Goal: Information Seeking & Learning: Learn about a topic

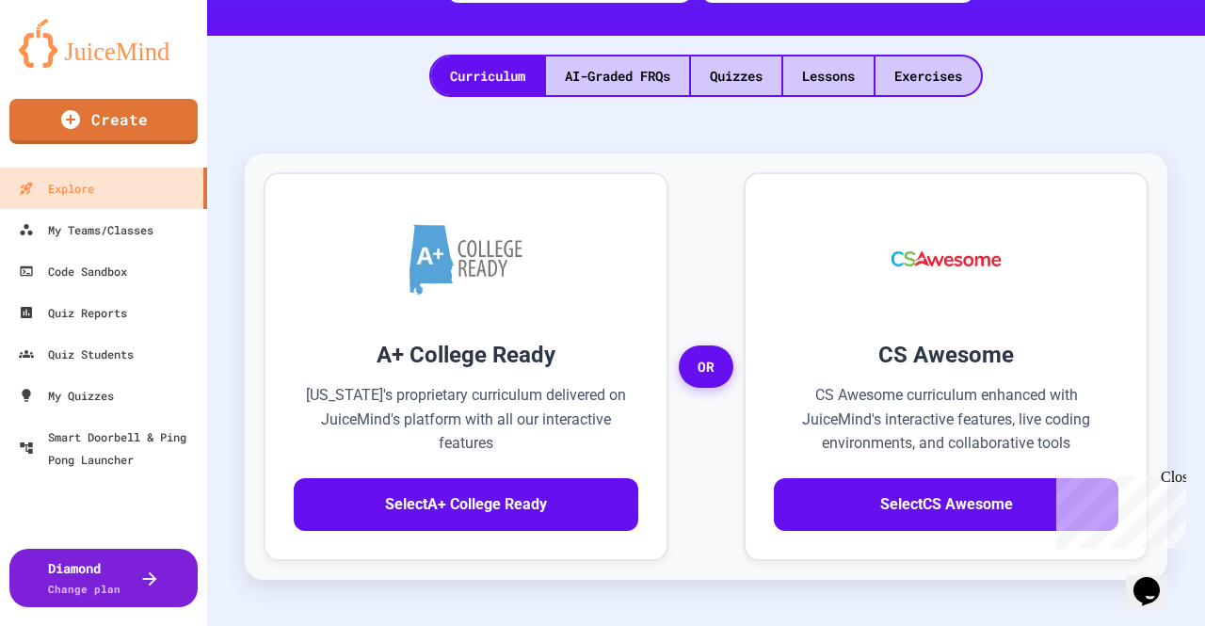
scroll to position [502, 0]
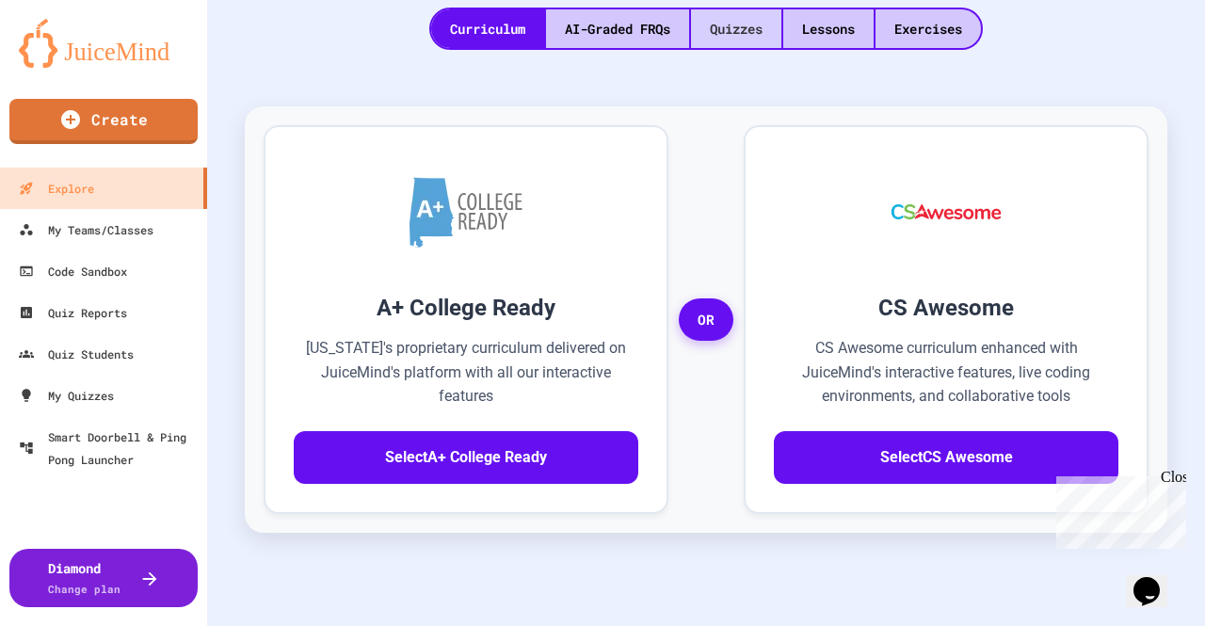
click at [761, 35] on div "Quizzes" at bounding box center [736, 28] width 90 height 39
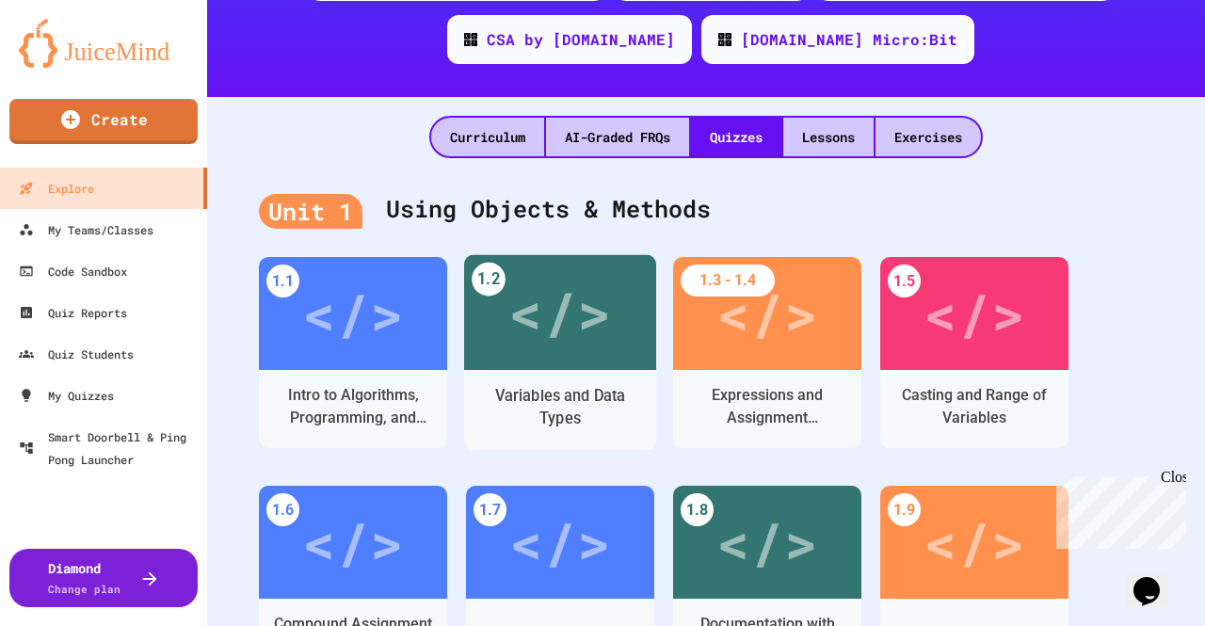
scroll to position [125, 0]
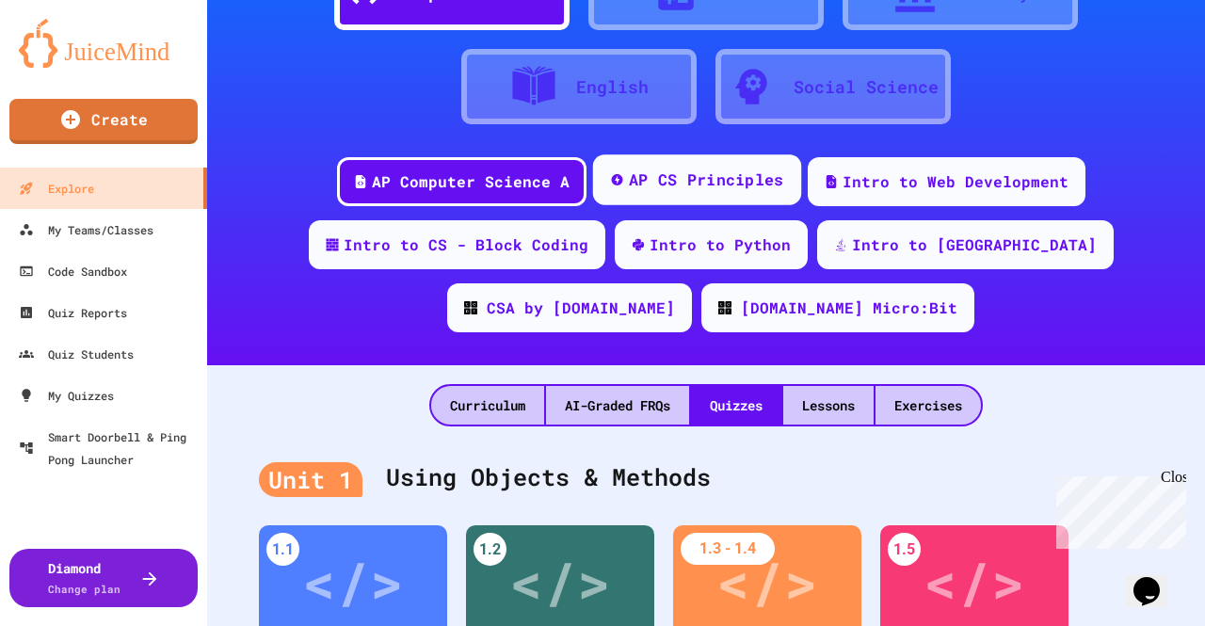
click at [634, 161] on div "AP CS Principles" at bounding box center [696, 179] width 208 height 51
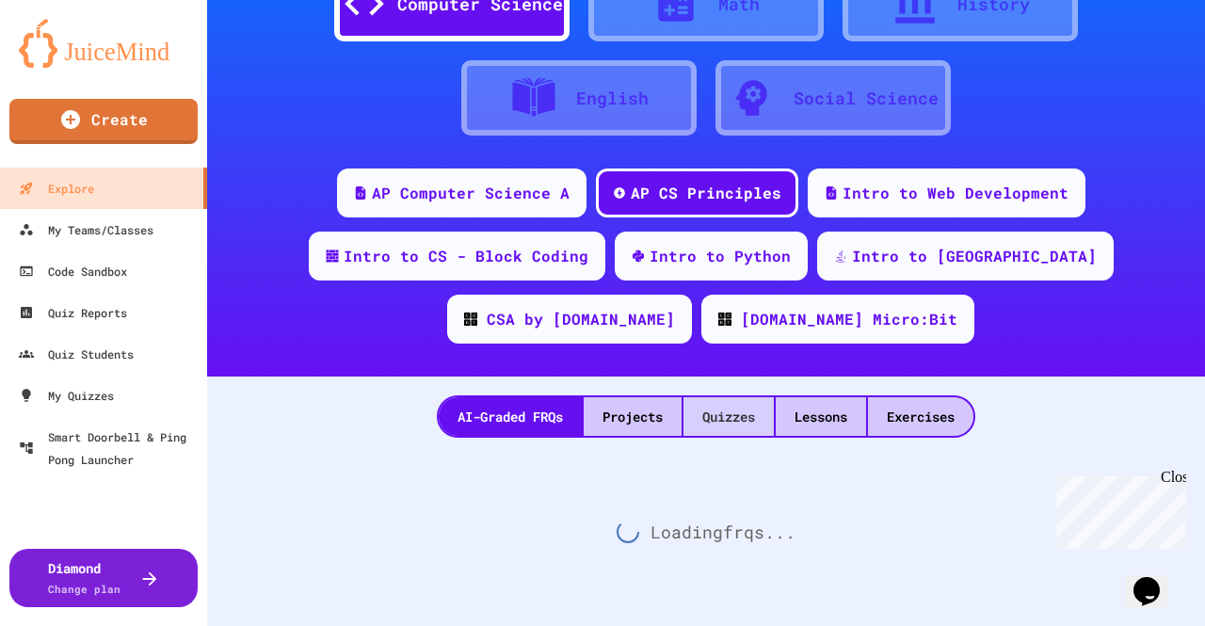
click at [751, 398] on div "Quizzes" at bounding box center [728, 416] width 90 height 39
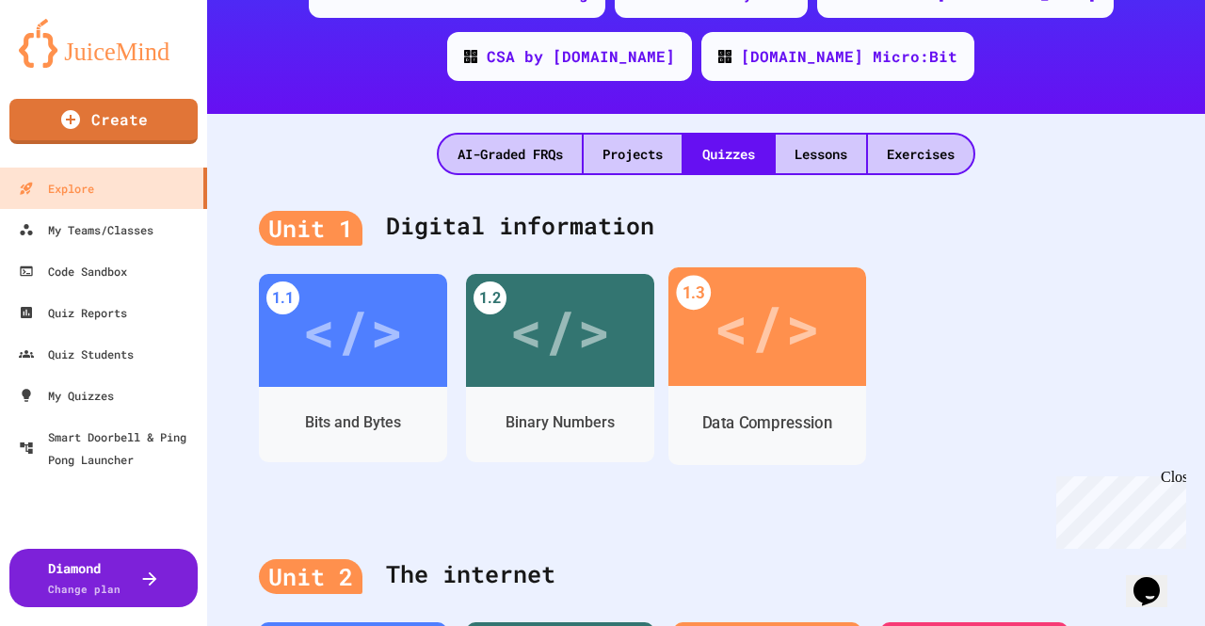
click at [780, 381] on div "</>" at bounding box center [767, 326] width 198 height 119
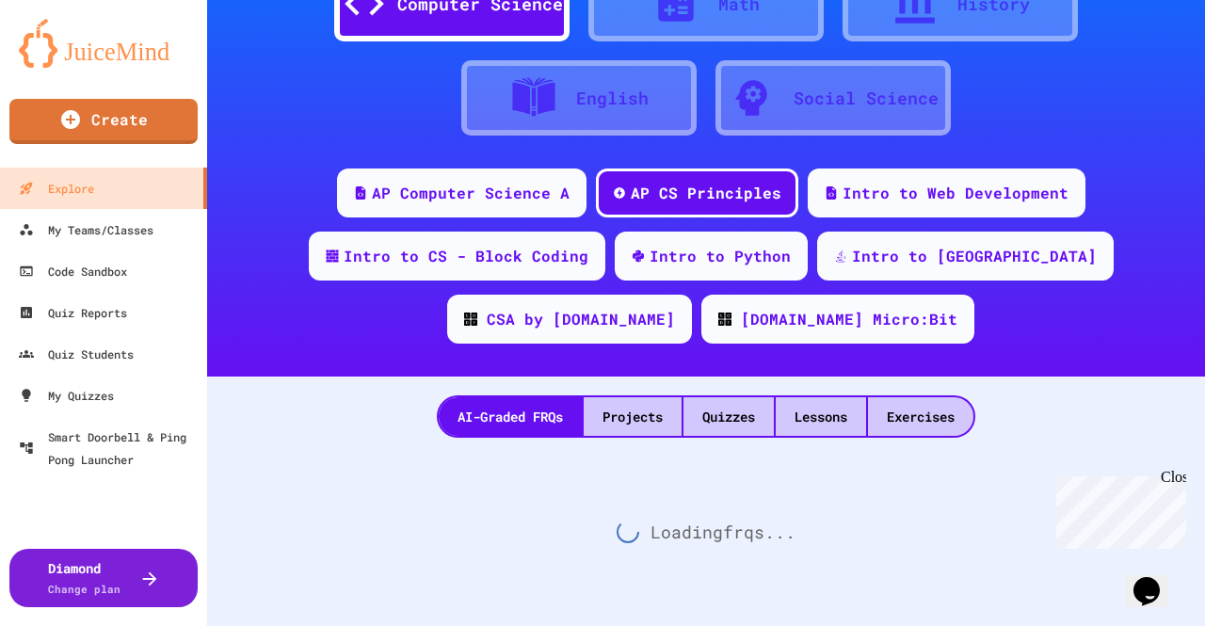
scroll to position [128, 0]
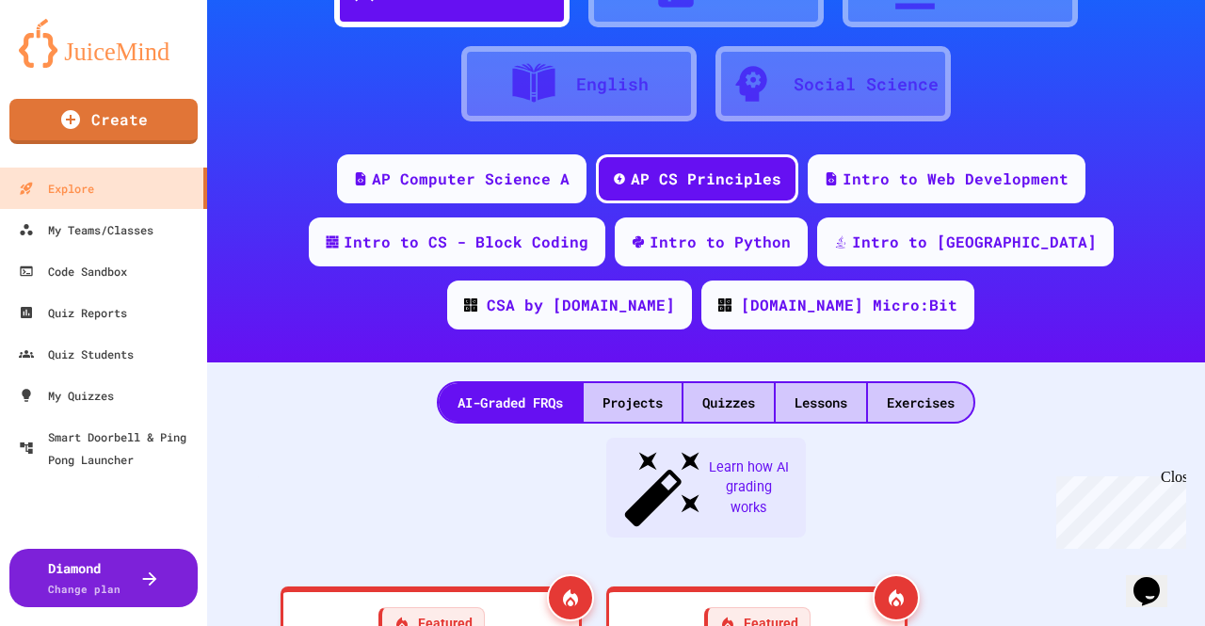
scroll to position [377, 0]
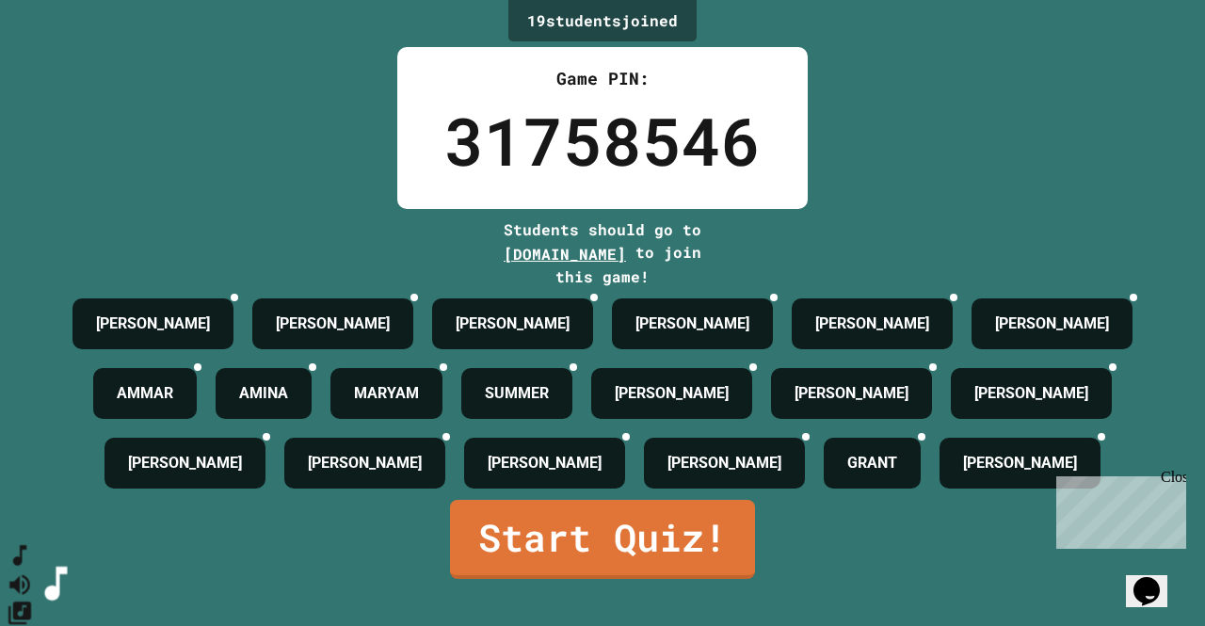
click at [26, 567] on icon "SpeedDial basic example" at bounding box center [19, 556] width 13 height 21
click at [34, 569] on icon "SpeedDial basic example" at bounding box center [20, 555] width 27 height 27
click at [34, 570] on icon "Mute music" at bounding box center [20, 583] width 27 height 27
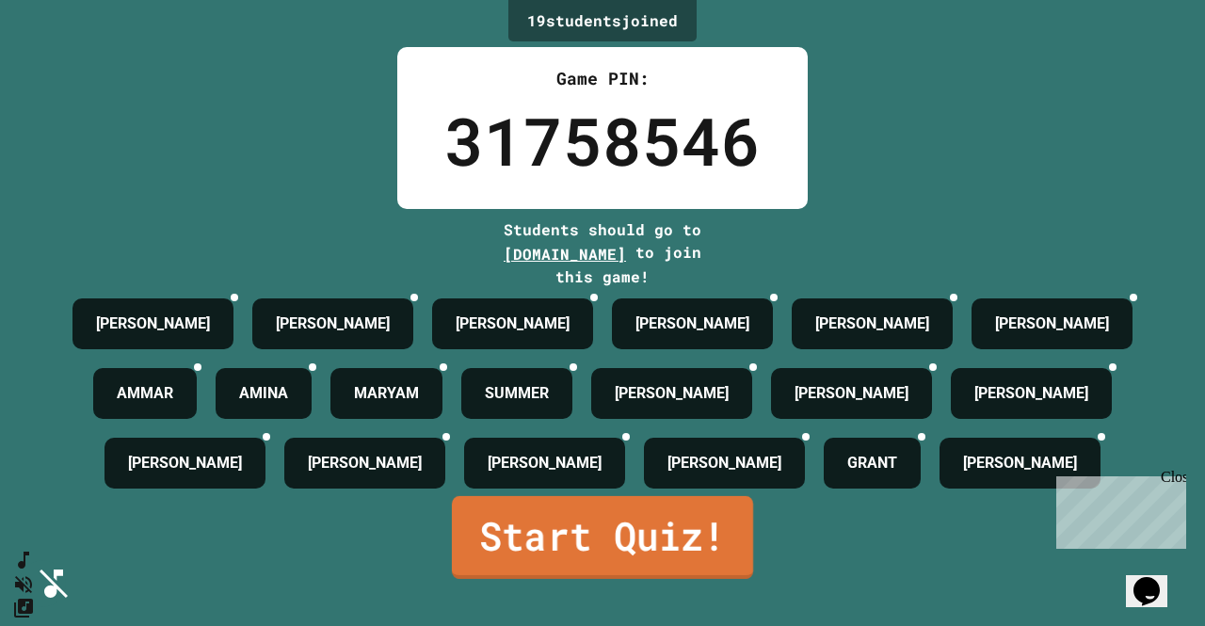
click at [657, 568] on link "Start Quiz!" at bounding box center [602, 537] width 301 height 83
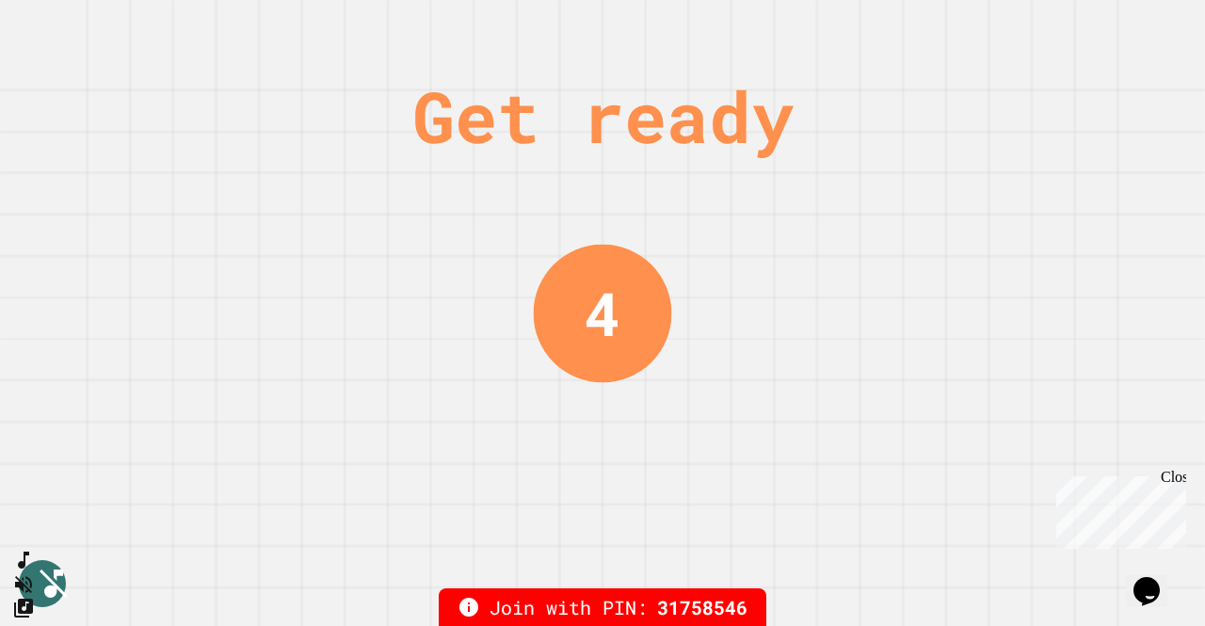
scroll to position [0, 0]
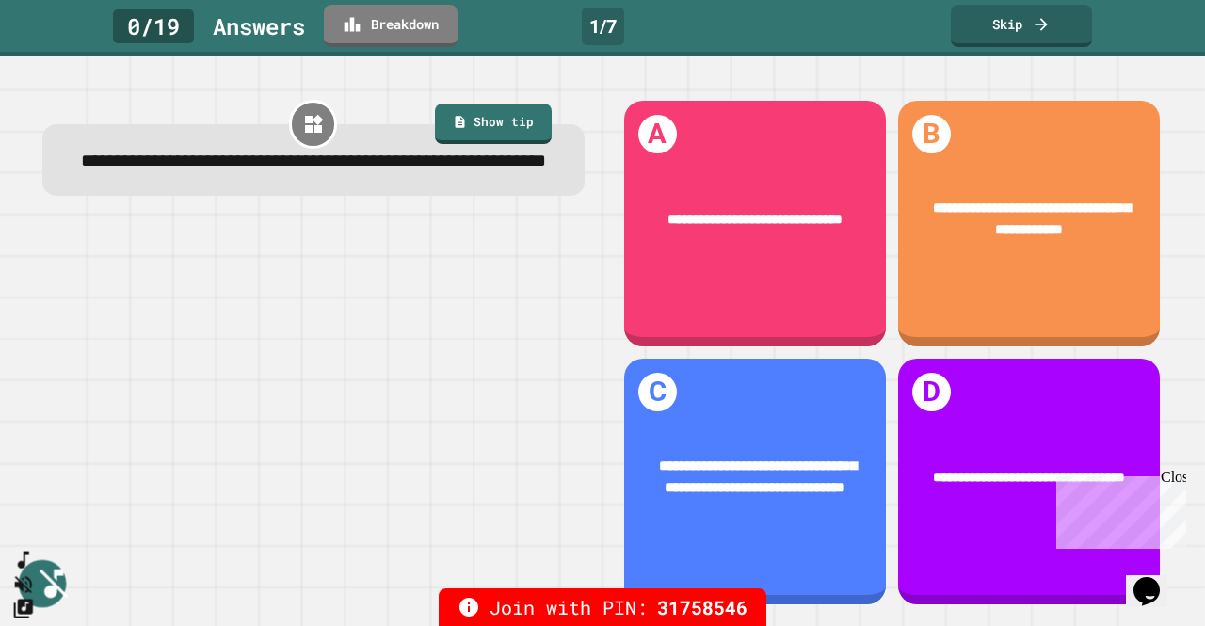
click at [35, 571] on icon "SpeedDial basic example" at bounding box center [23, 560] width 23 height 23
click at [34, 562] on button "SpeedDial basic example" at bounding box center [20, 555] width 27 height 28
click at [34, 569] on button "Unmute music" at bounding box center [20, 583] width 27 height 28
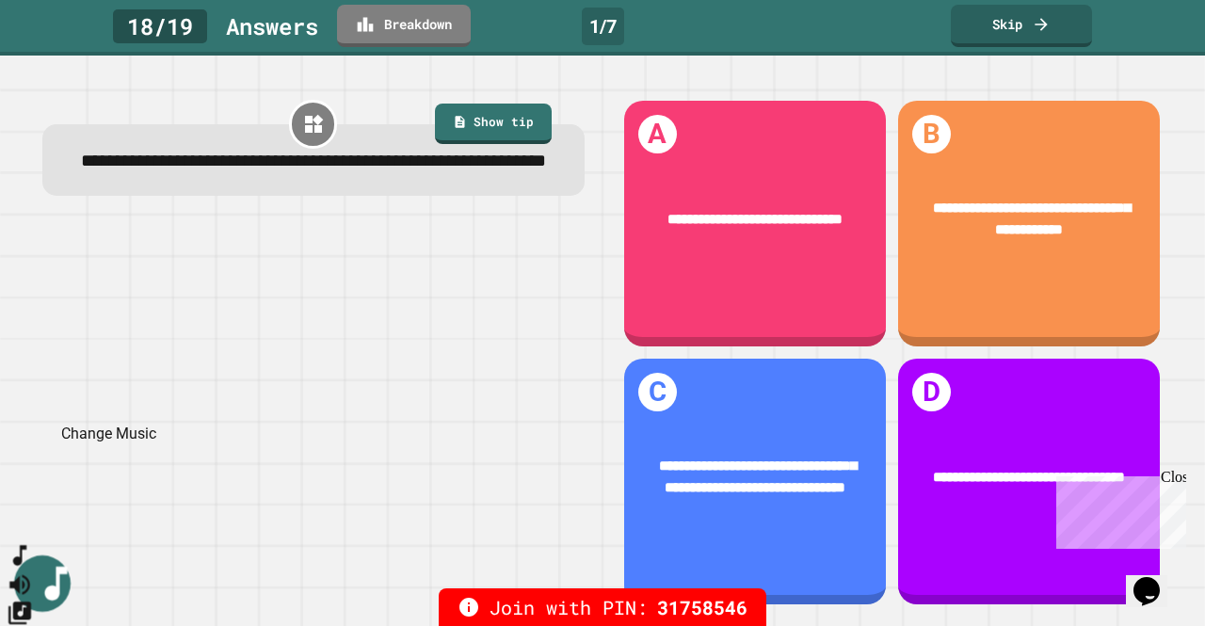
click at [31, 601] on icon "Change Music" at bounding box center [19, 612] width 23 height 23
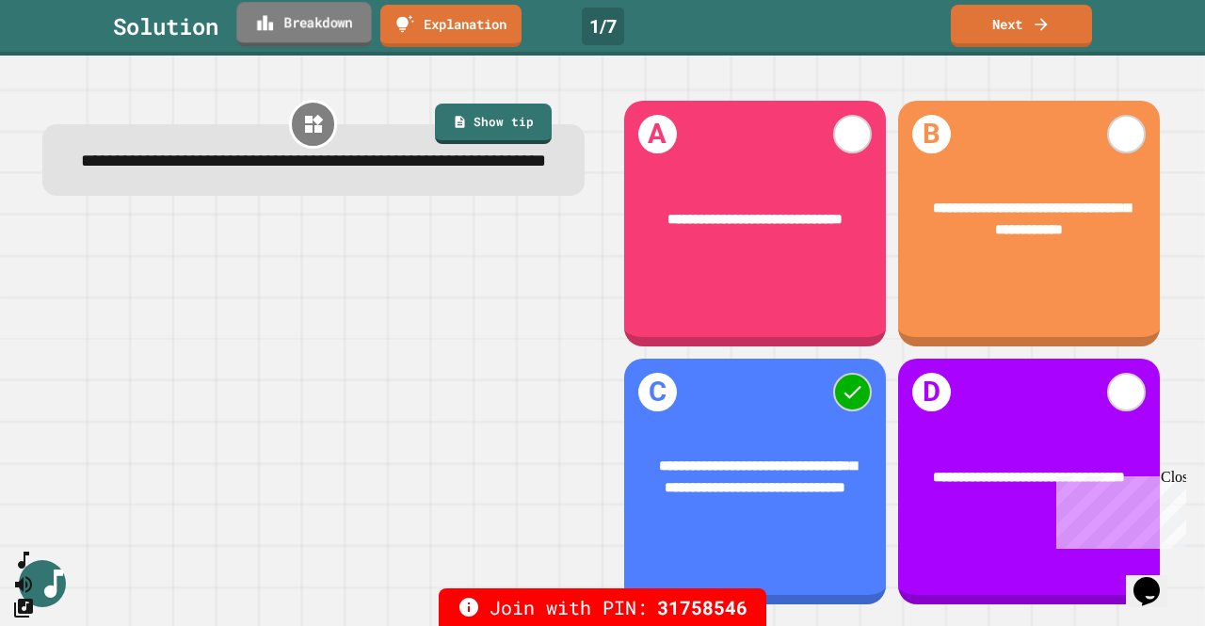
click at [331, 18] on link "Breakdown" at bounding box center [303, 24] width 135 height 44
click at [1005, 29] on link "Next" at bounding box center [1022, 24] width 142 height 43
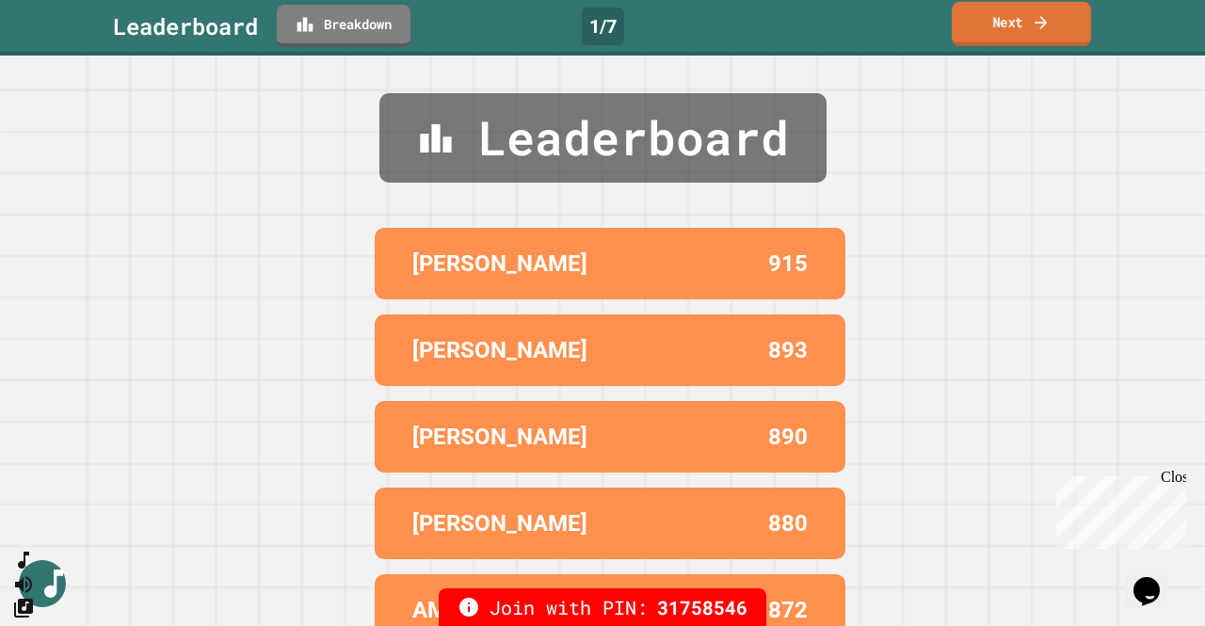
click at [1006, 27] on link "Next" at bounding box center [1021, 24] width 139 height 44
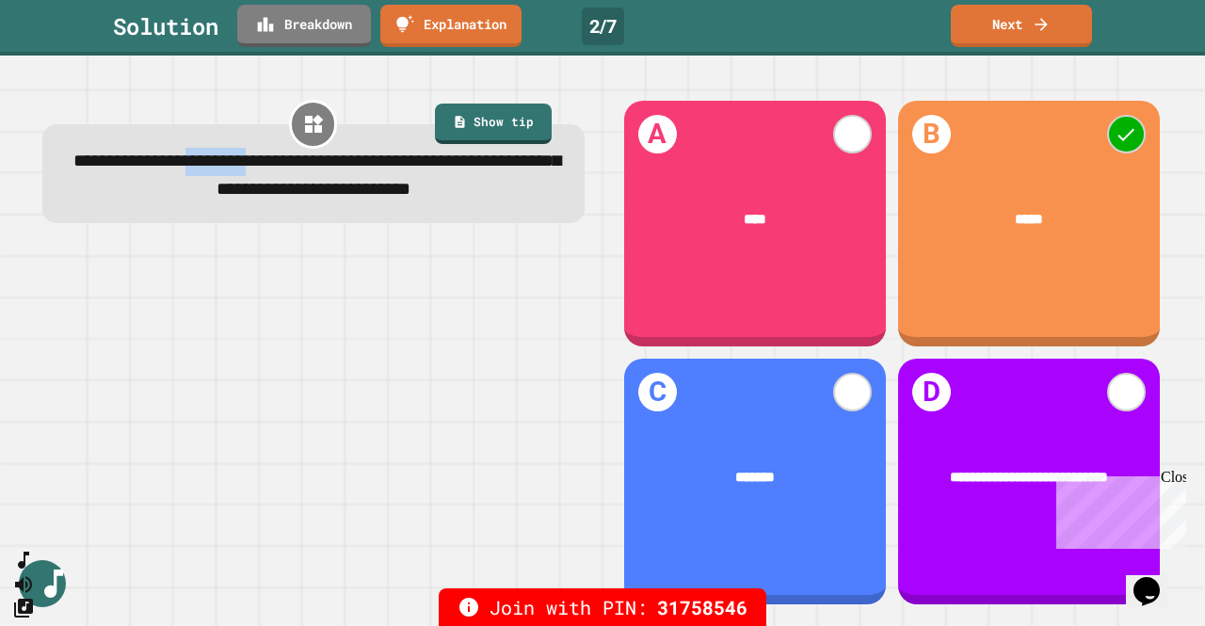
drag, startPoint x: 244, startPoint y: 169, endPoint x: 329, endPoint y: 166, distance: 84.8
click at [329, 166] on span "**********" at bounding box center [317, 175] width 488 height 46
drag, startPoint x: 446, startPoint y: 191, endPoint x: 503, endPoint y: 210, distance: 59.5
click at [503, 205] on div "**********" at bounding box center [313, 177] width 493 height 56
click at [276, 29] on icon at bounding box center [266, 22] width 19 height 20
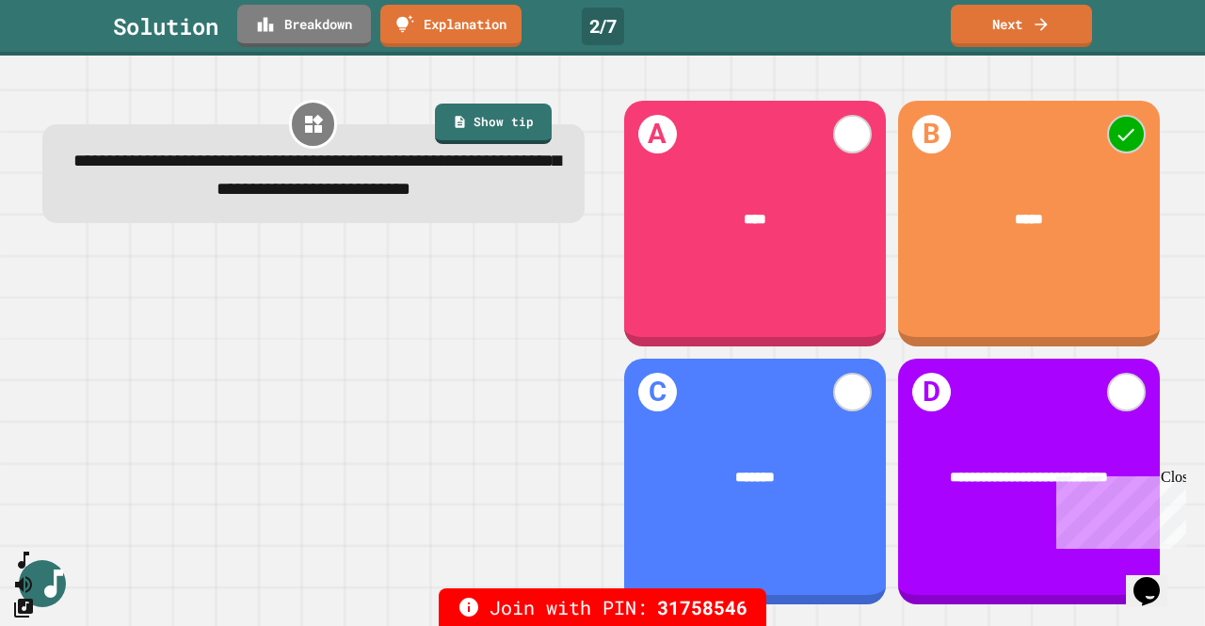
click at [1002, 23] on link "Next" at bounding box center [1021, 24] width 136 height 44
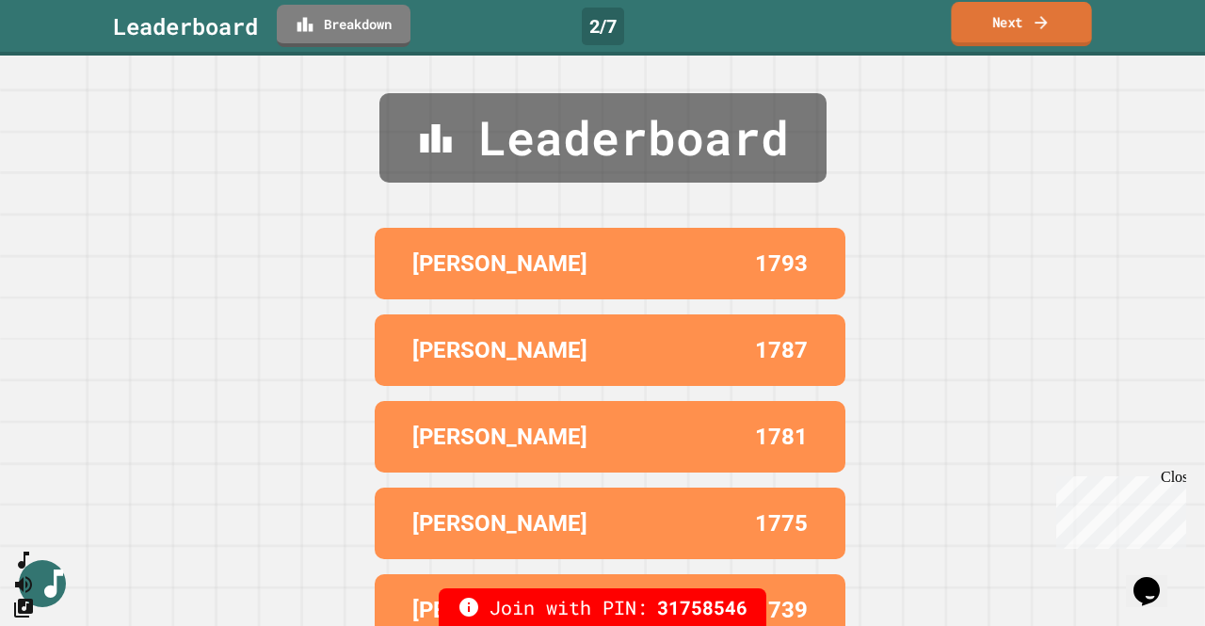
click at [1002, 23] on link "Next" at bounding box center [1021, 24] width 140 height 44
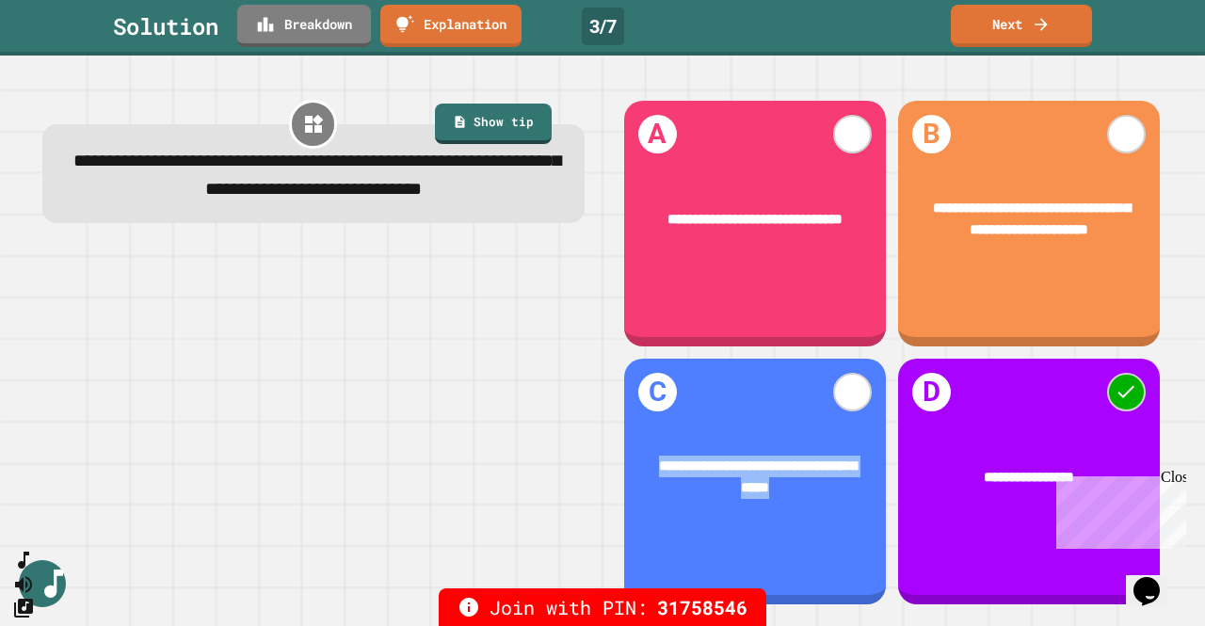
drag, startPoint x: 778, startPoint y: 475, endPoint x: 636, endPoint y: 444, distance: 144.6
click at [636, 445] on div "**********" at bounding box center [755, 477] width 262 height 100
click at [800, 457] on div "**********" at bounding box center [755, 477] width 204 height 43
click at [292, 31] on link "Breakdown" at bounding box center [304, 24] width 131 height 44
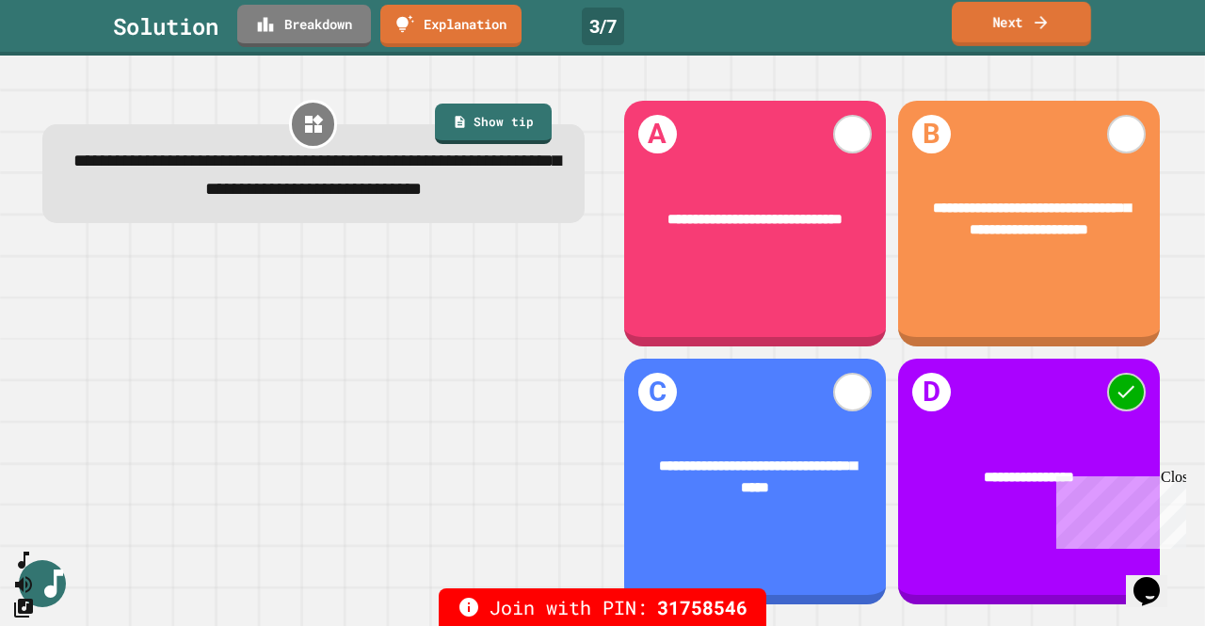
click at [1014, 33] on link "Next" at bounding box center [1021, 24] width 139 height 44
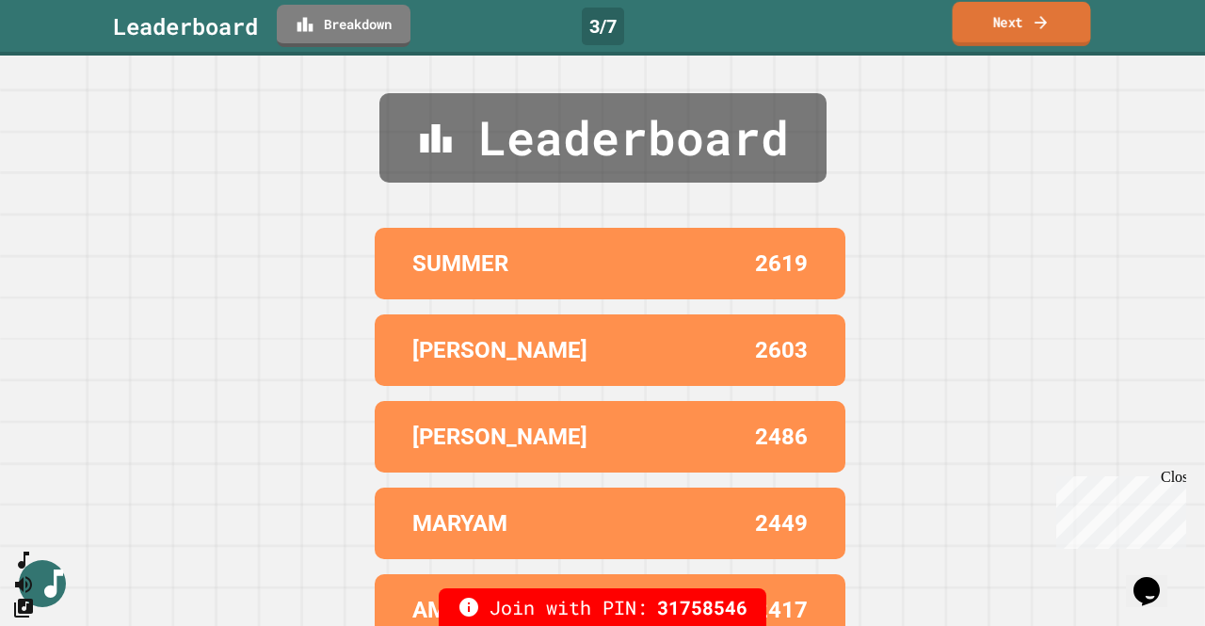
click at [1014, 31] on link "Next" at bounding box center [1022, 24] width 138 height 44
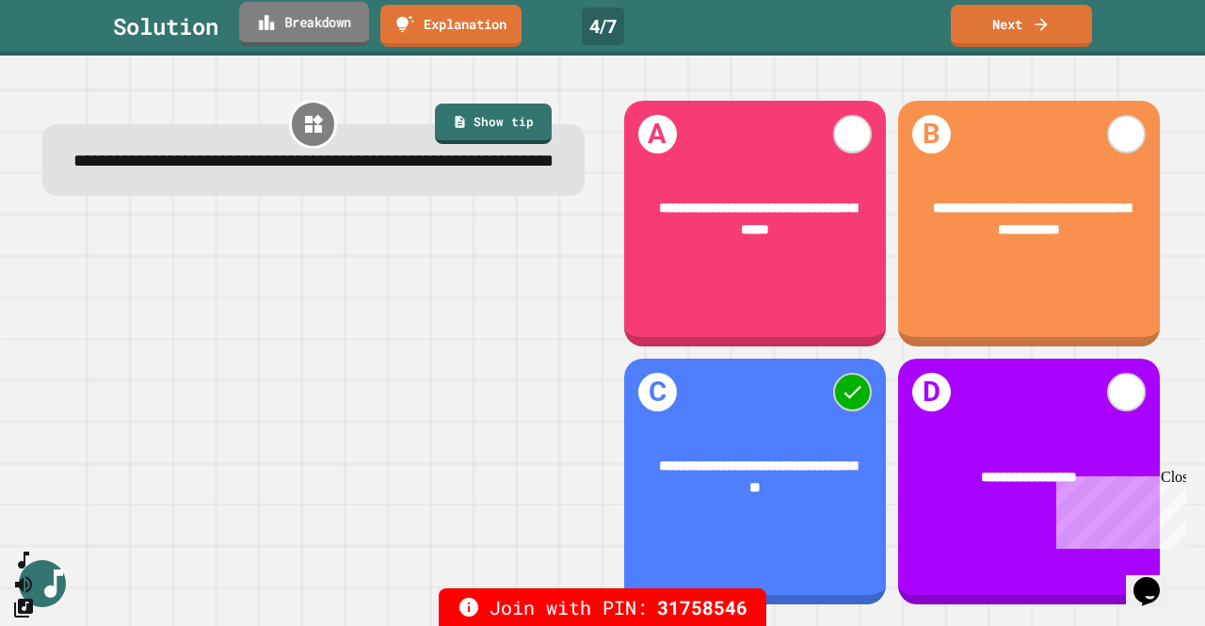
click at [288, 39] on link "Breakdown" at bounding box center [304, 24] width 130 height 44
click at [996, 24] on link "Next" at bounding box center [1021, 24] width 139 height 44
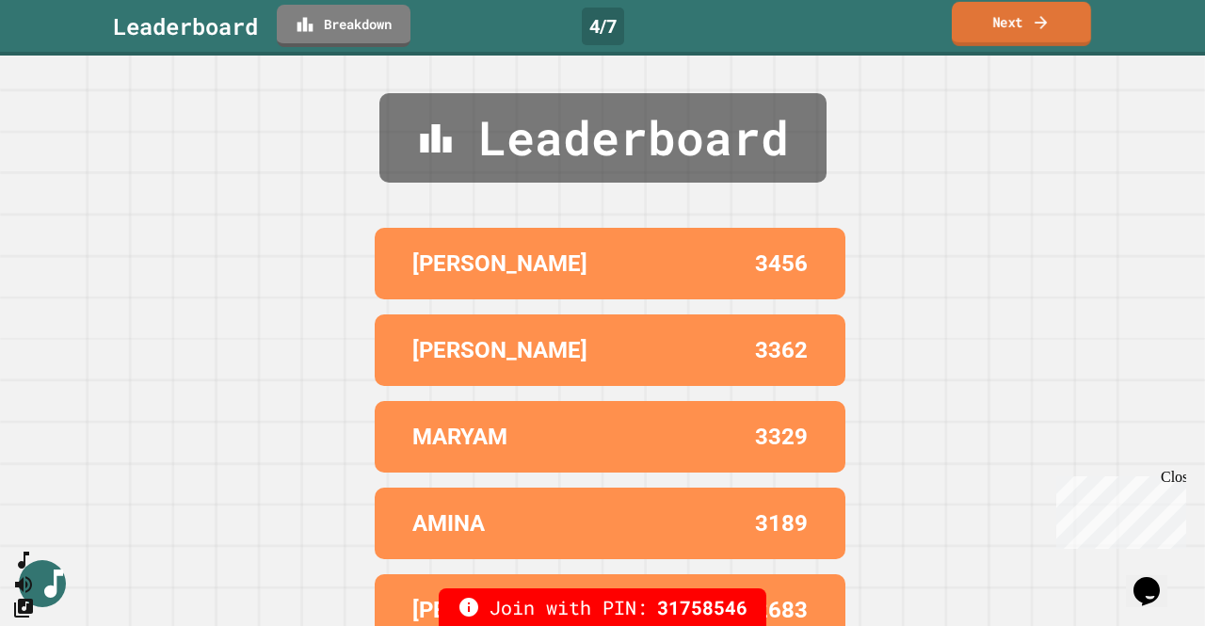
click at [996, 24] on link "Next" at bounding box center [1021, 24] width 139 height 44
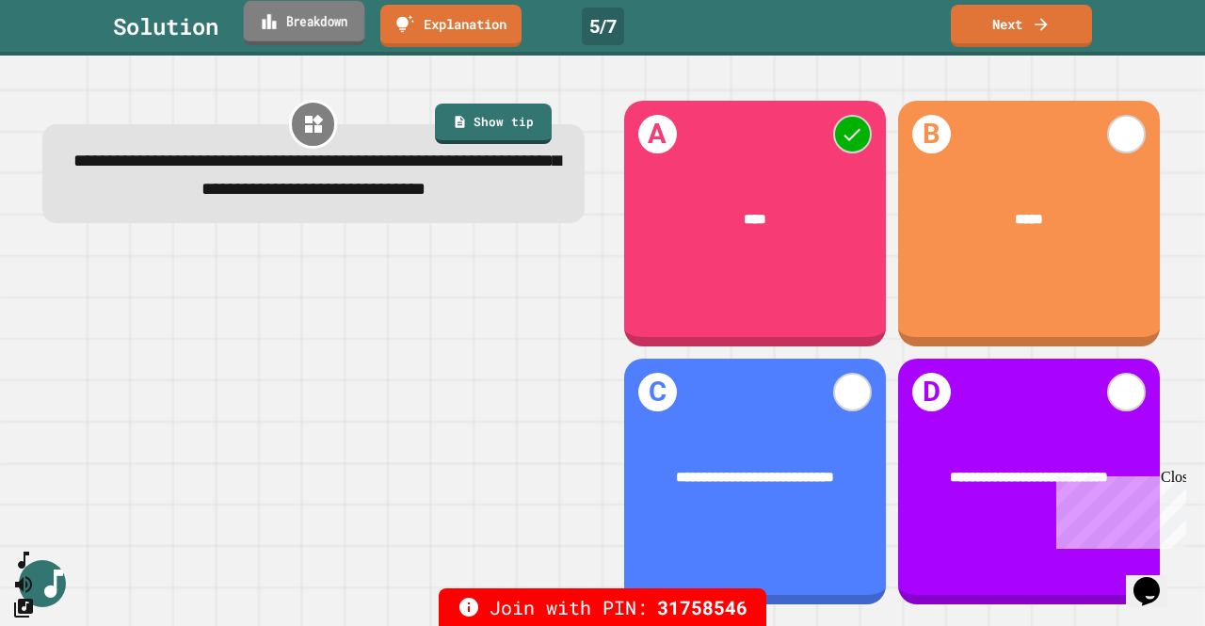
click at [303, 32] on link "Breakdown" at bounding box center [304, 23] width 121 height 44
click at [1001, 29] on link "Next" at bounding box center [1021, 24] width 143 height 44
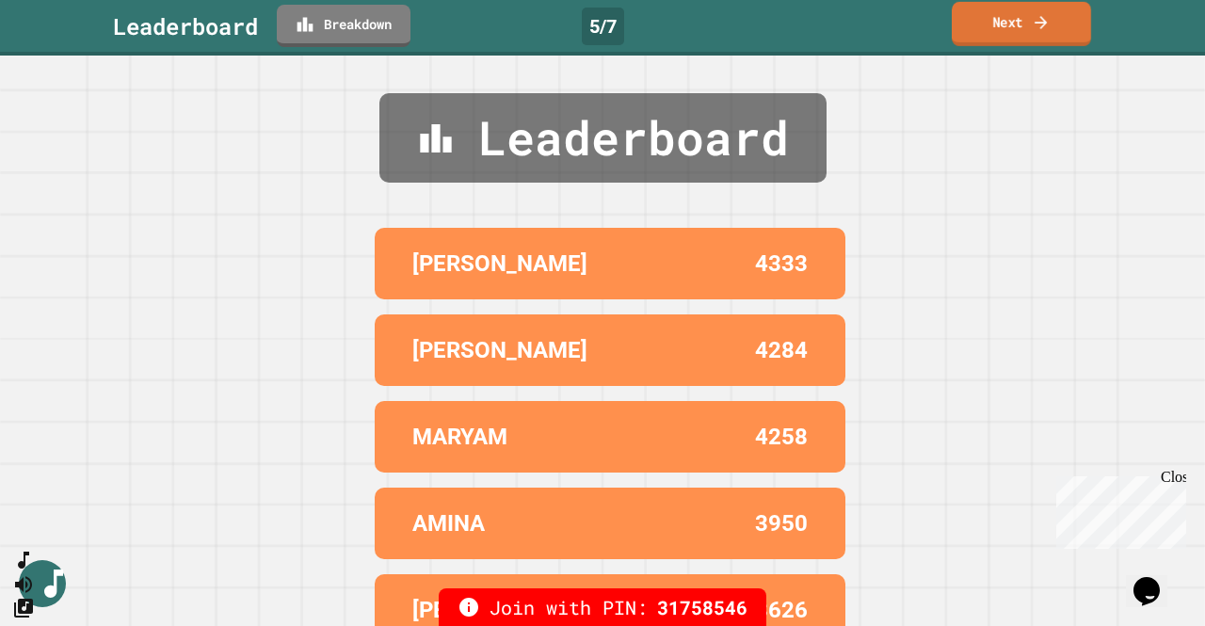
click at [1004, 36] on link "Next" at bounding box center [1021, 24] width 139 height 44
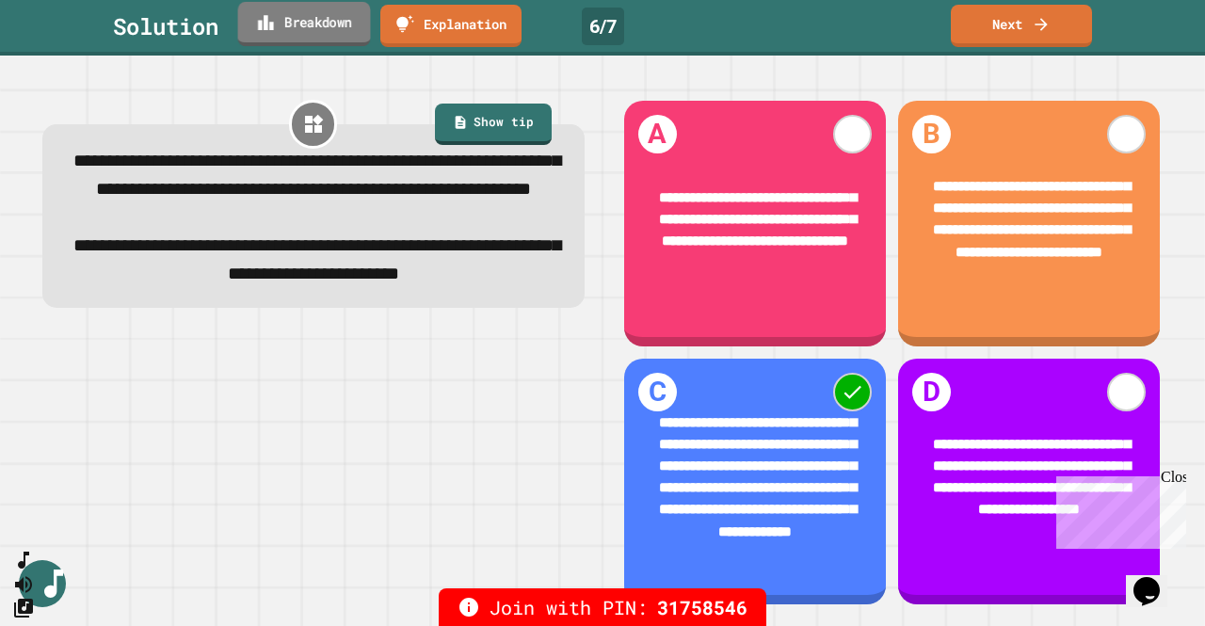
click at [281, 29] on link "Breakdown" at bounding box center [304, 24] width 133 height 44
click at [1000, 35] on link "Next" at bounding box center [1021, 24] width 143 height 44
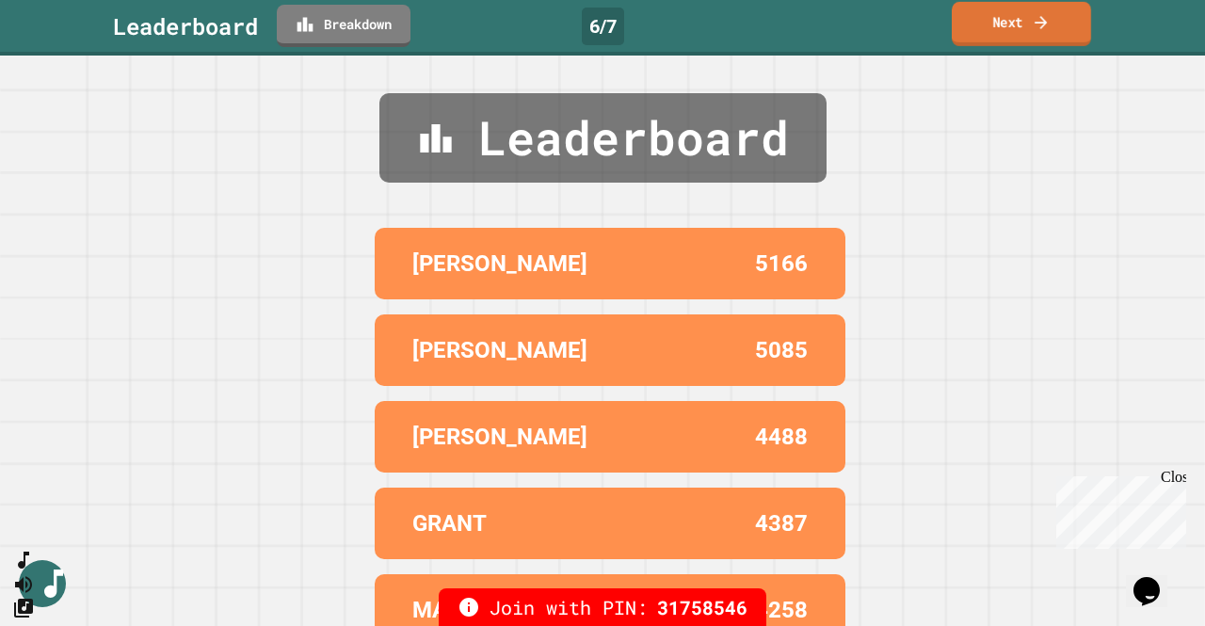
click at [1002, 27] on link "Next" at bounding box center [1021, 24] width 139 height 44
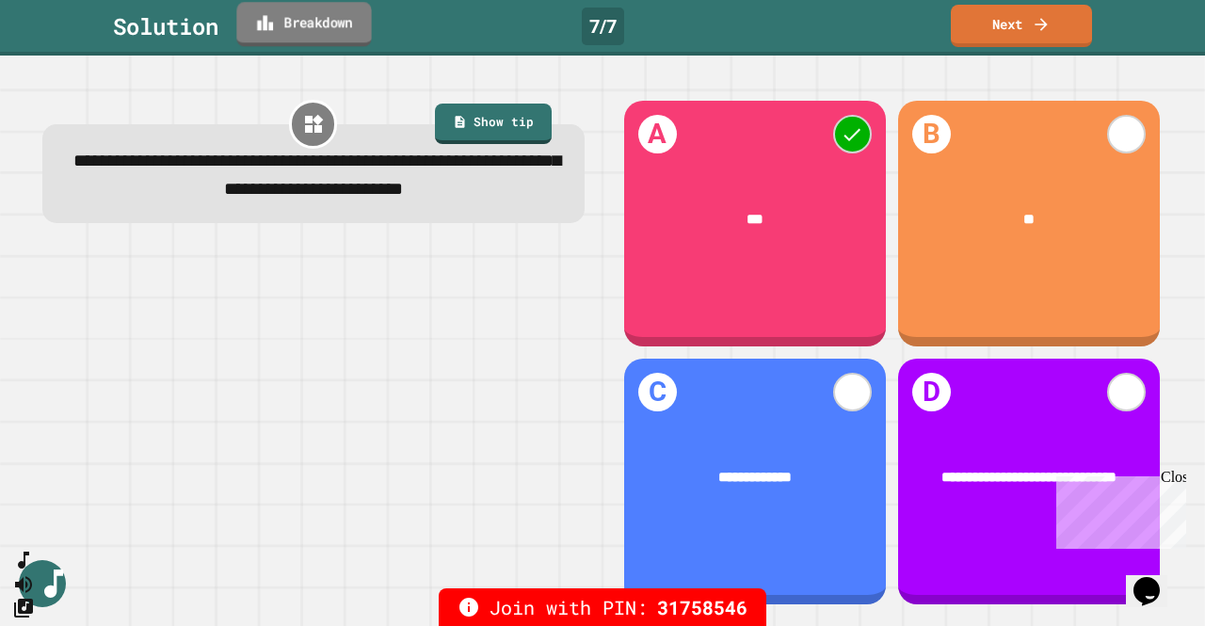
click at [275, 24] on icon at bounding box center [265, 22] width 19 height 20
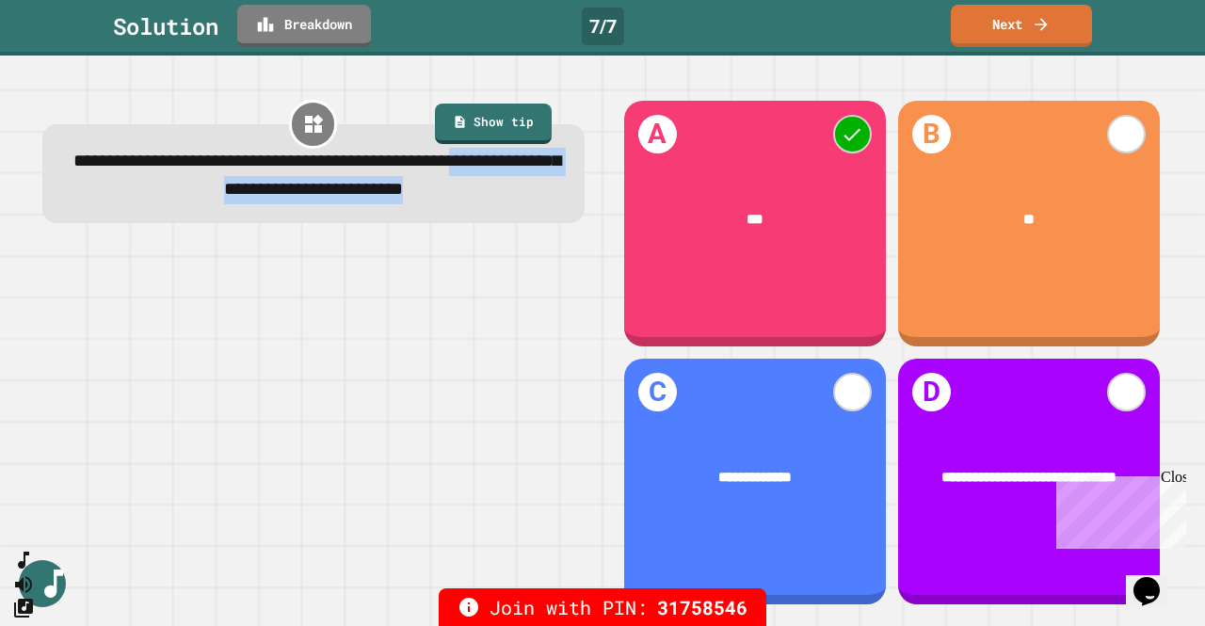
drag, startPoint x: 213, startPoint y: 194, endPoint x: 461, endPoint y: 209, distance: 249.0
click at [461, 205] on div "**********" at bounding box center [313, 177] width 493 height 56
click at [276, 193] on span "**********" at bounding box center [317, 175] width 488 height 46
click at [220, 192] on span "**********" at bounding box center [317, 175] width 488 height 46
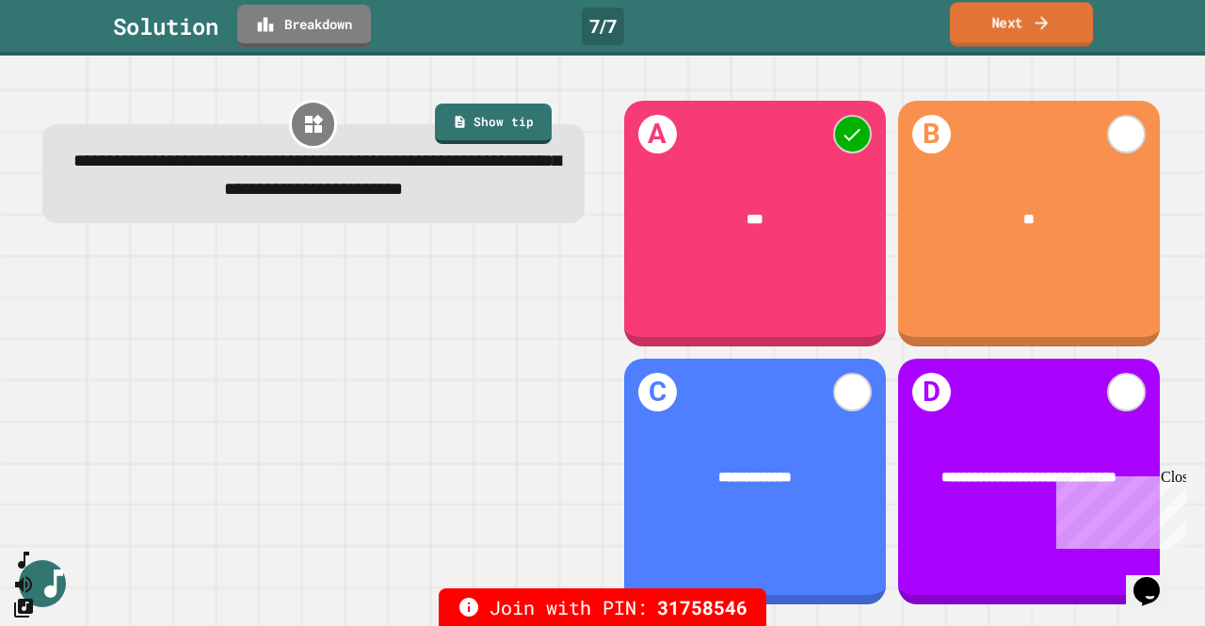
click at [996, 24] on link "Next" at bounding box center [1021, 24] width 143 height 44
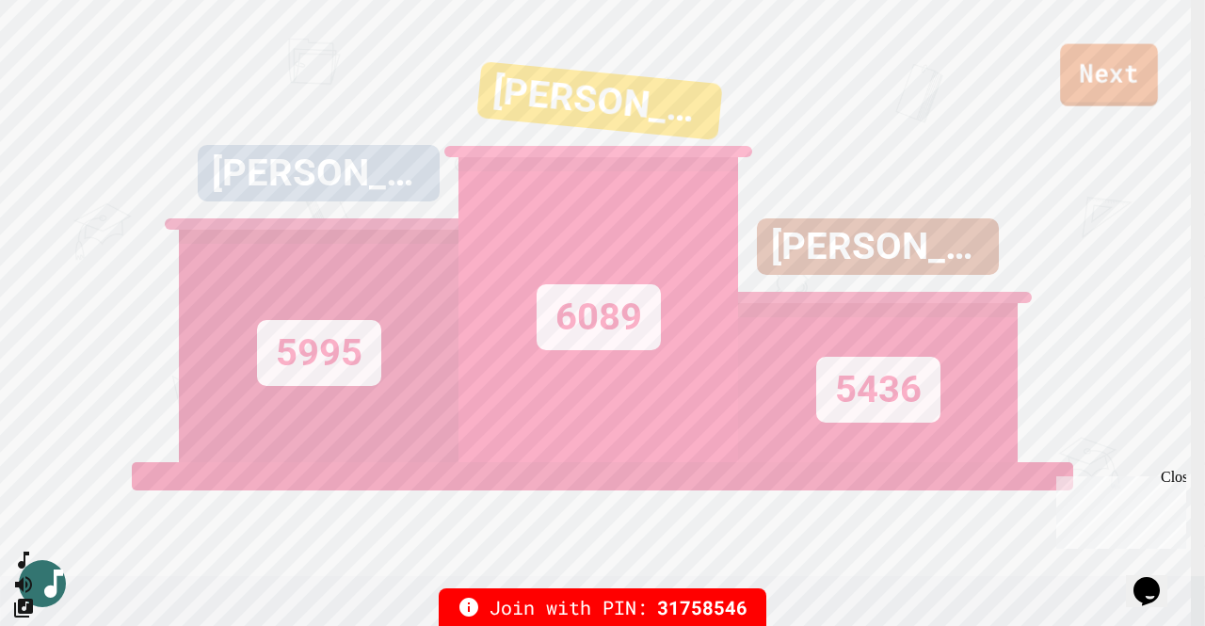
click at [1124, 88] on link "Next" at bounding box center [1109, 75] width 98 height 62
